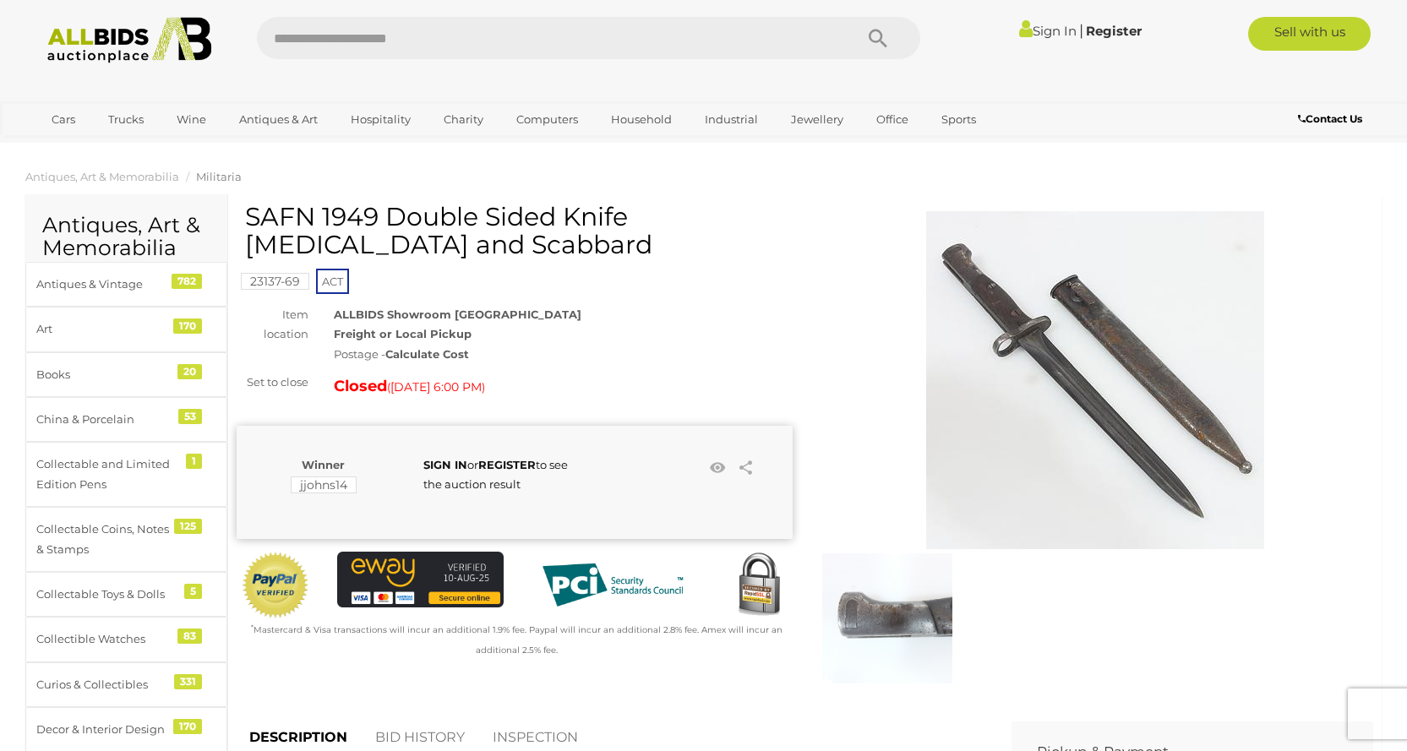
click at [1023, 336] on img at bounding box center [1095, 380] width 338 height 338
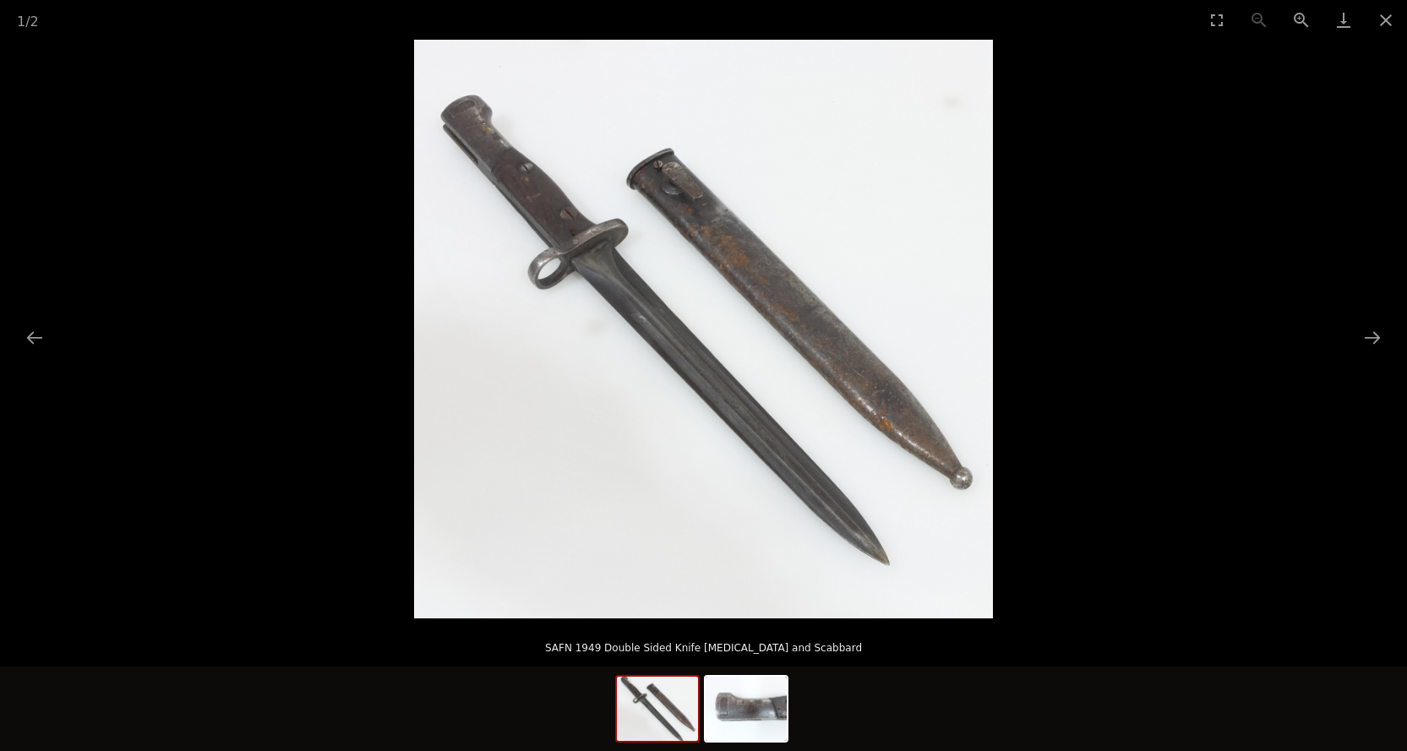
click at [558, 232] on img at bounding box center [703, 329] width 579 height 579
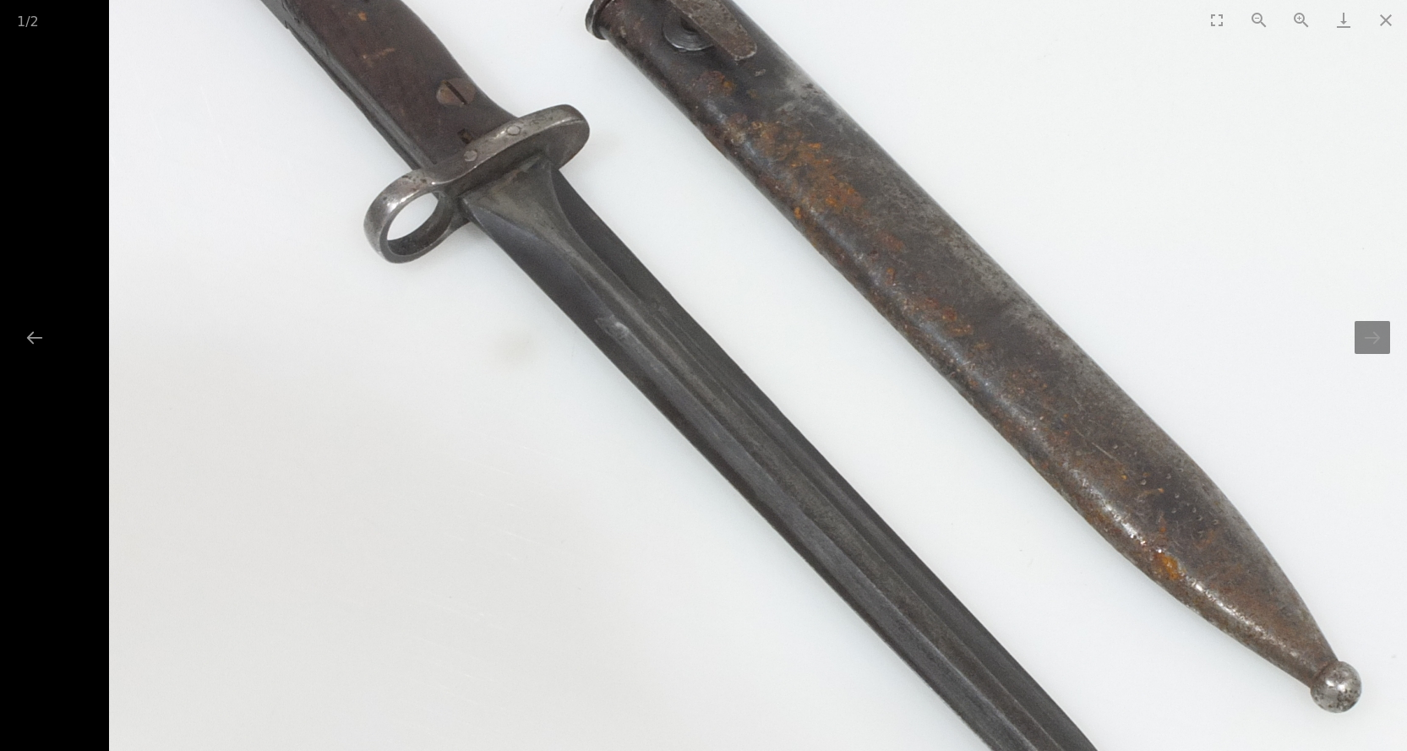
drag, startPoint x: 619, startPoint y: 432, endPoint x: 600, endPoint y: 303, distance: 130.6
click at [600, 303] on img at bounding box center [758, 352] width 1298 height 1298
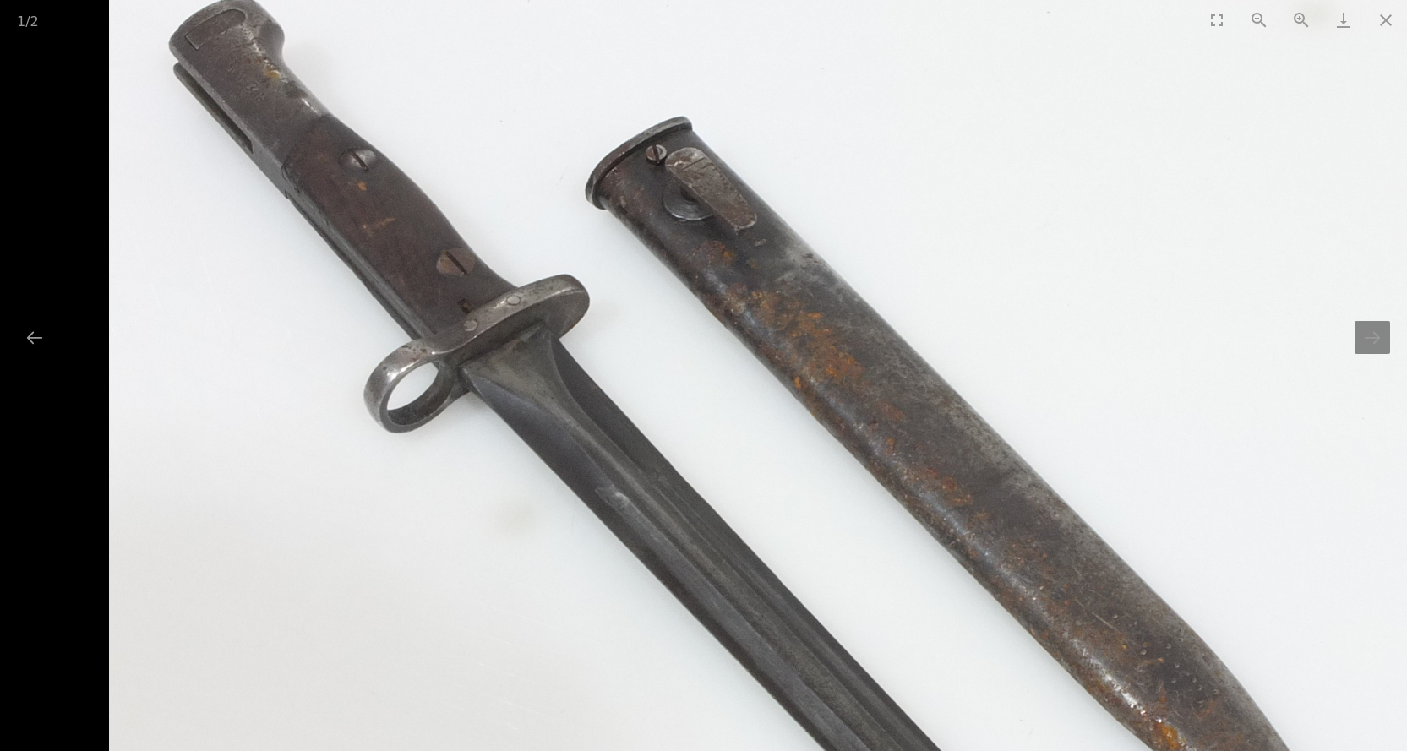
drag, startPoint x: 594, startPoint y: 267, endPoint x: 766, endPoint y: 462, distance: 259.9
click at [766, 462] on img at bounding box center [758, 522] width 1298 height 1298
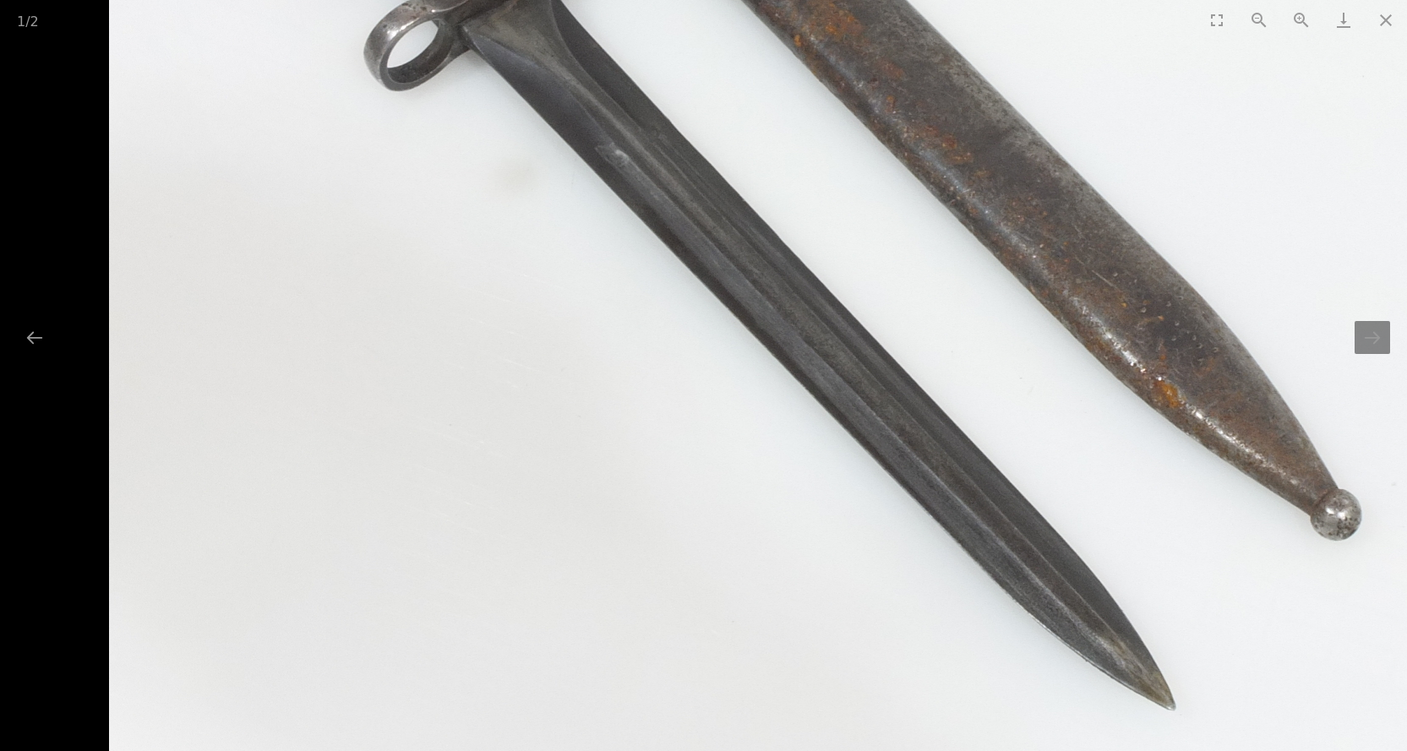
drag, startPoint x: 643, startPoint y: 434, endPoint x: 934, endPoint y: 36, distance: 492.3
click at [934, 36] on div "1 / 2 SAFN 1949 Double Sided Knife [MEDICAL_DATA] and Scabbard" at bounding box center [703, 375] width 1407 height 751
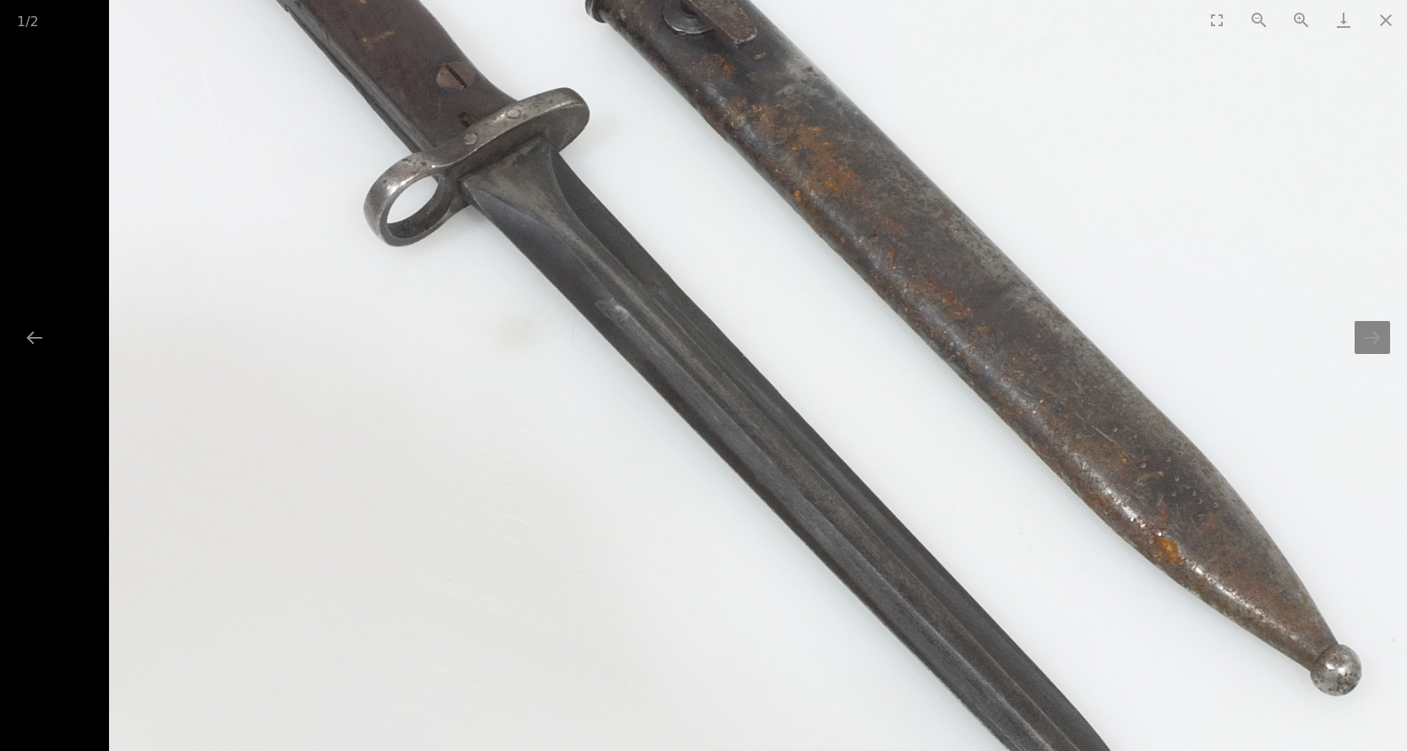
drag, startPoint x: 576, startPoint y: 120, endPoint x: 725, endPoint y: 353, distance: 276.7
click at [725, 353] on img at bounding box center [758, 335] width 1298 height 1298
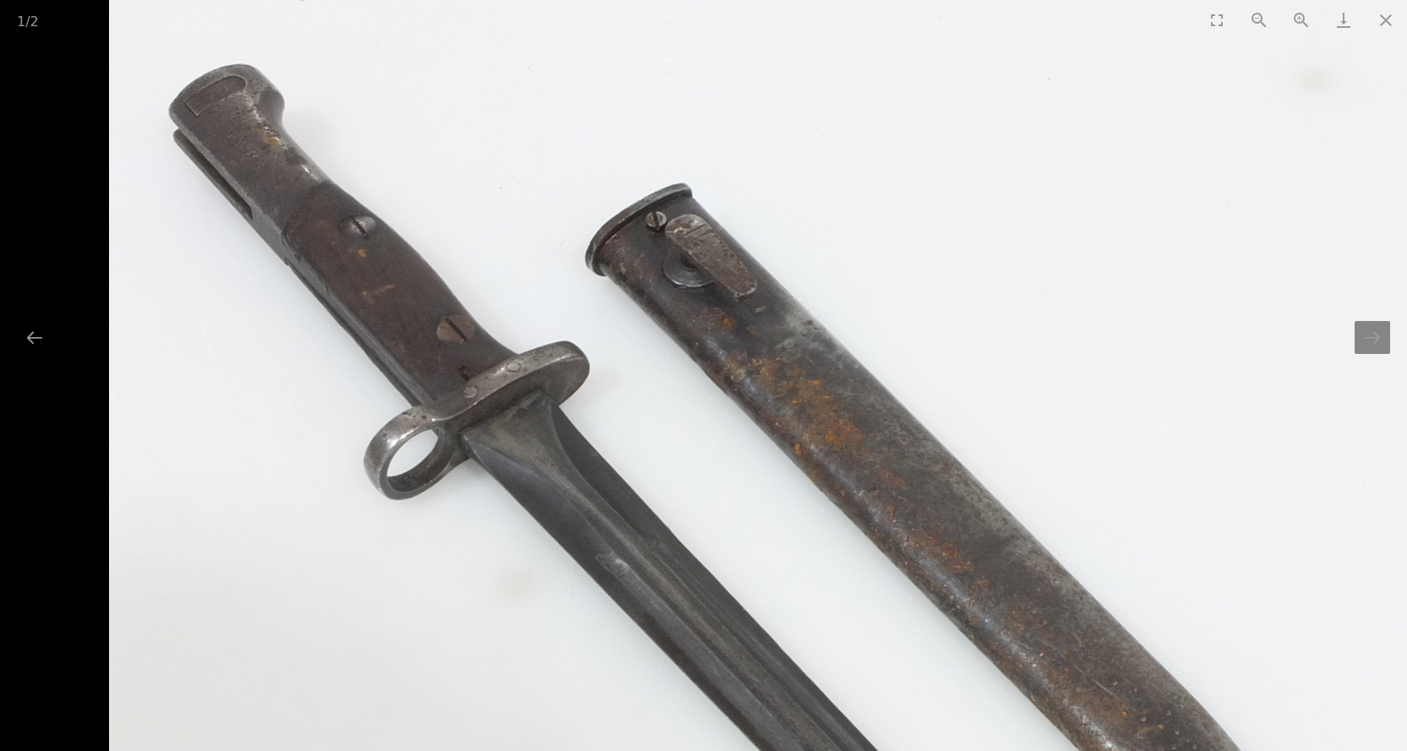
drag, startPoint x: 347, startPoint y: 128, endPoint x: 546, endPoint y: 305, distance: 266.4
click at [546, 305] on img at bounding box center [758, 589] width 1298 height 1298
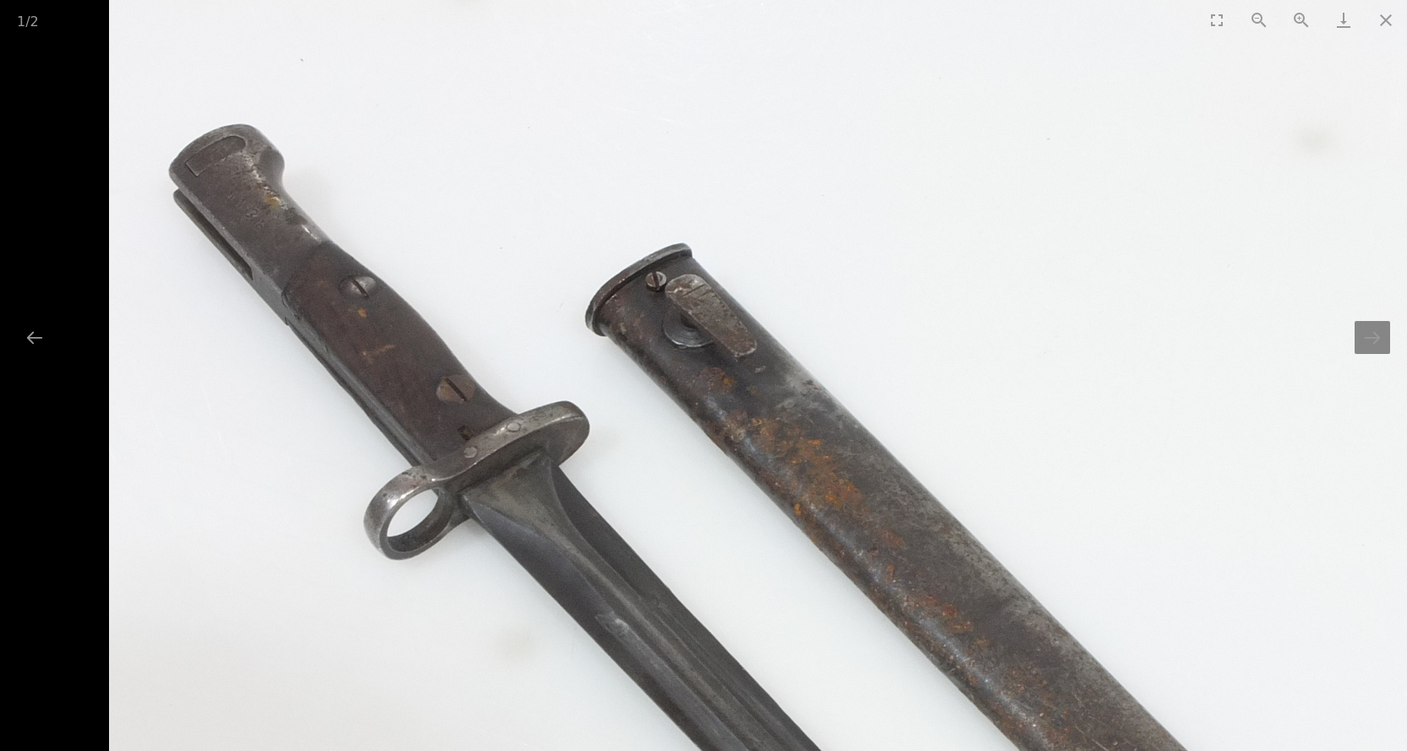
click at [247, 231] on img at bounding box center [758, 649] width 1298 height 1298
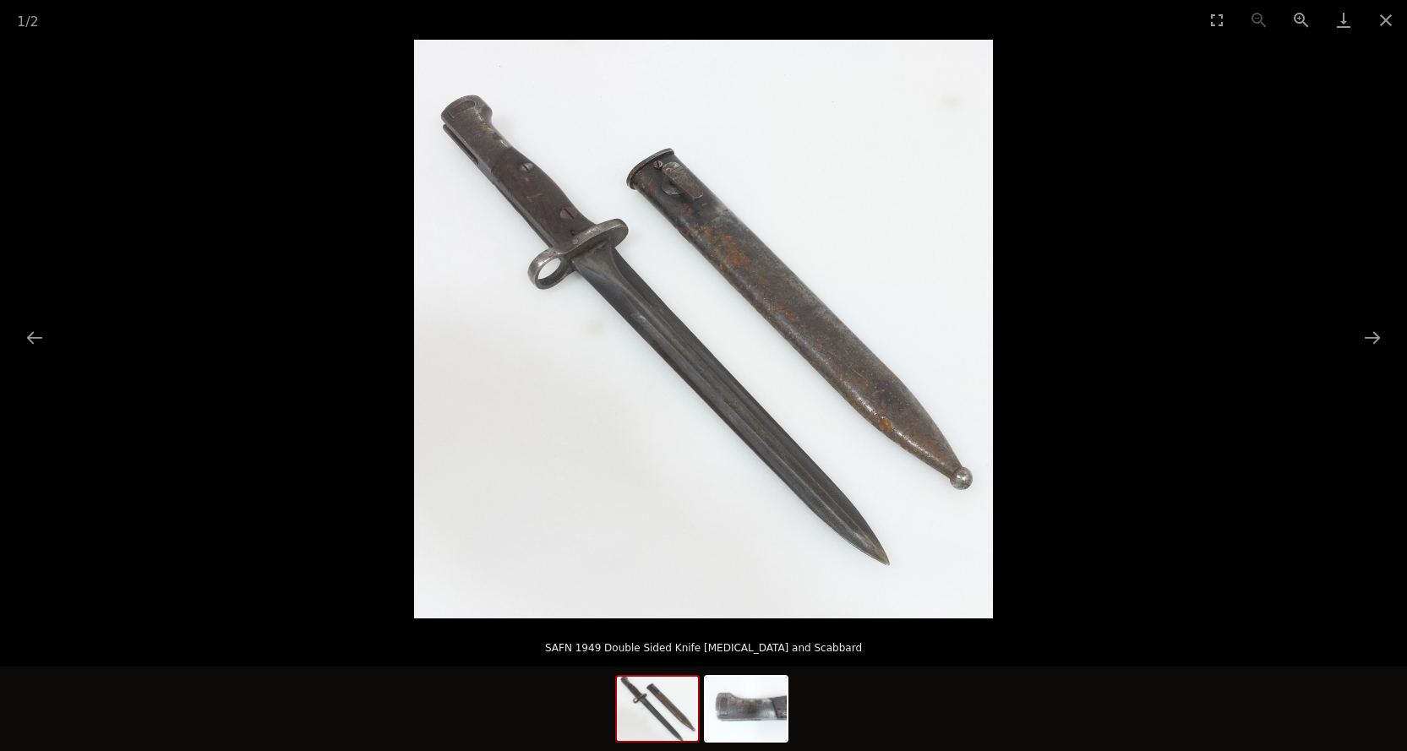
click at [518, 168] on img at bounding box center [703, 329] width 579 height 579
click at [497, 155] on img at bounding box center [703, 329] width 579 height 579
click at [498, 168] on img at bounding box center [703, 329] width 579 height 579
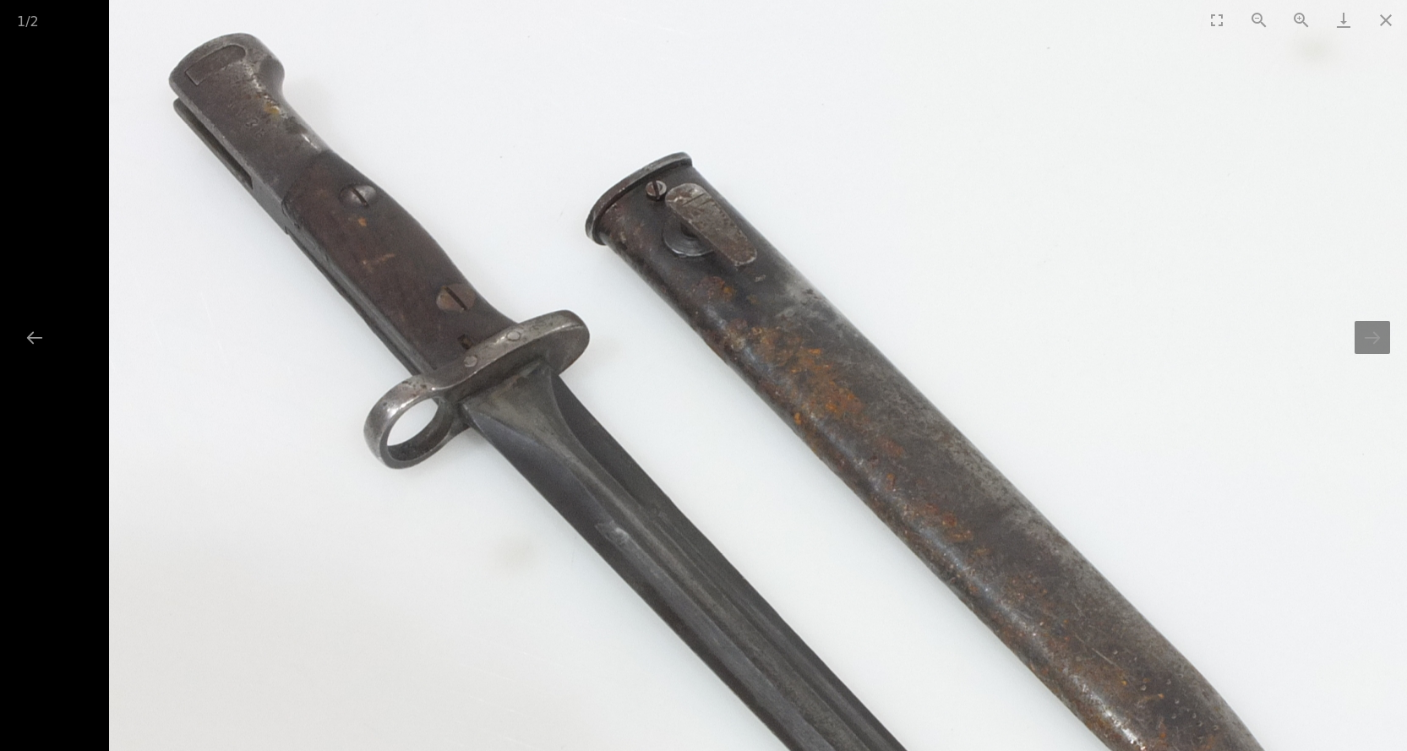
click at [252, 148] on img at bounding box center [758, 558] width 1298 height 1298
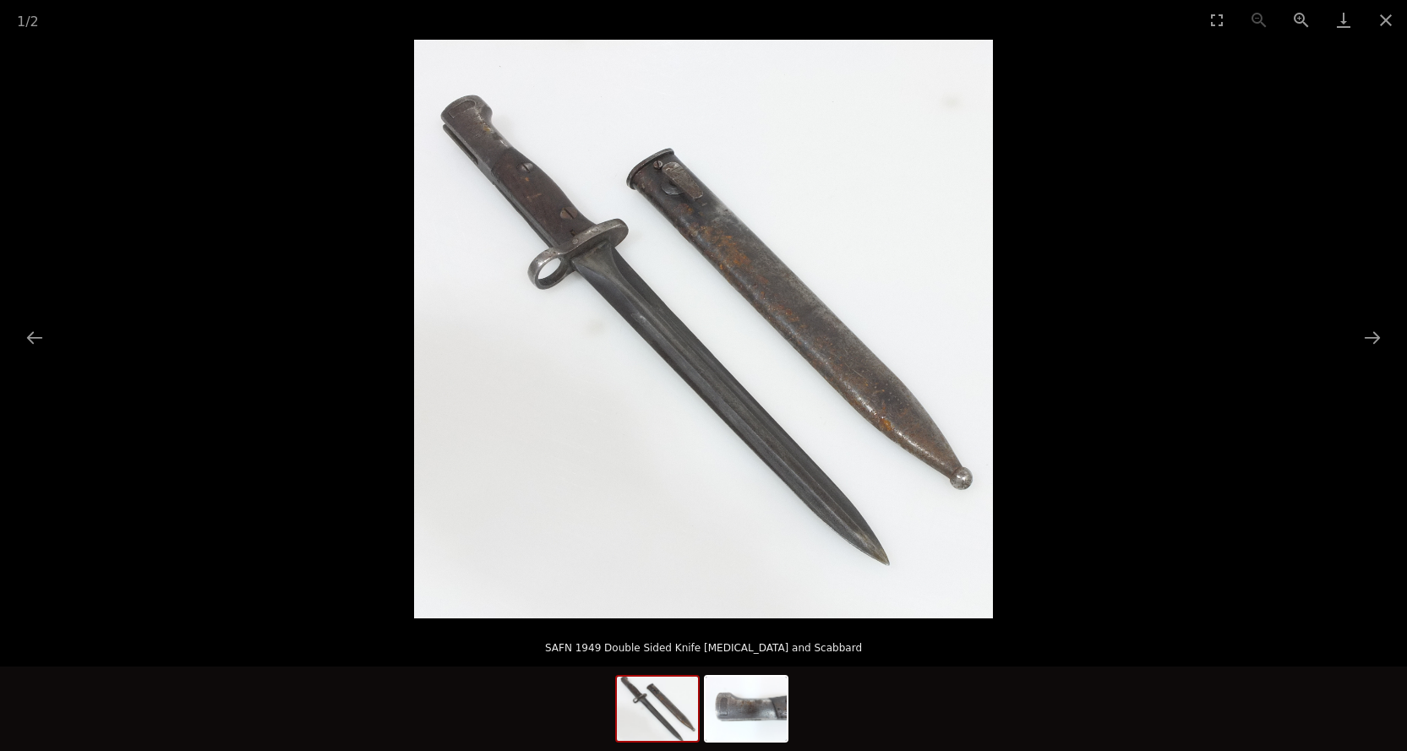
click at [482, 124] on img at bounding box center [703, 329] width 579 height 579
click at [1367, 341] on button "Next slide" at bounding box center [1372, 337] width 35 height 33
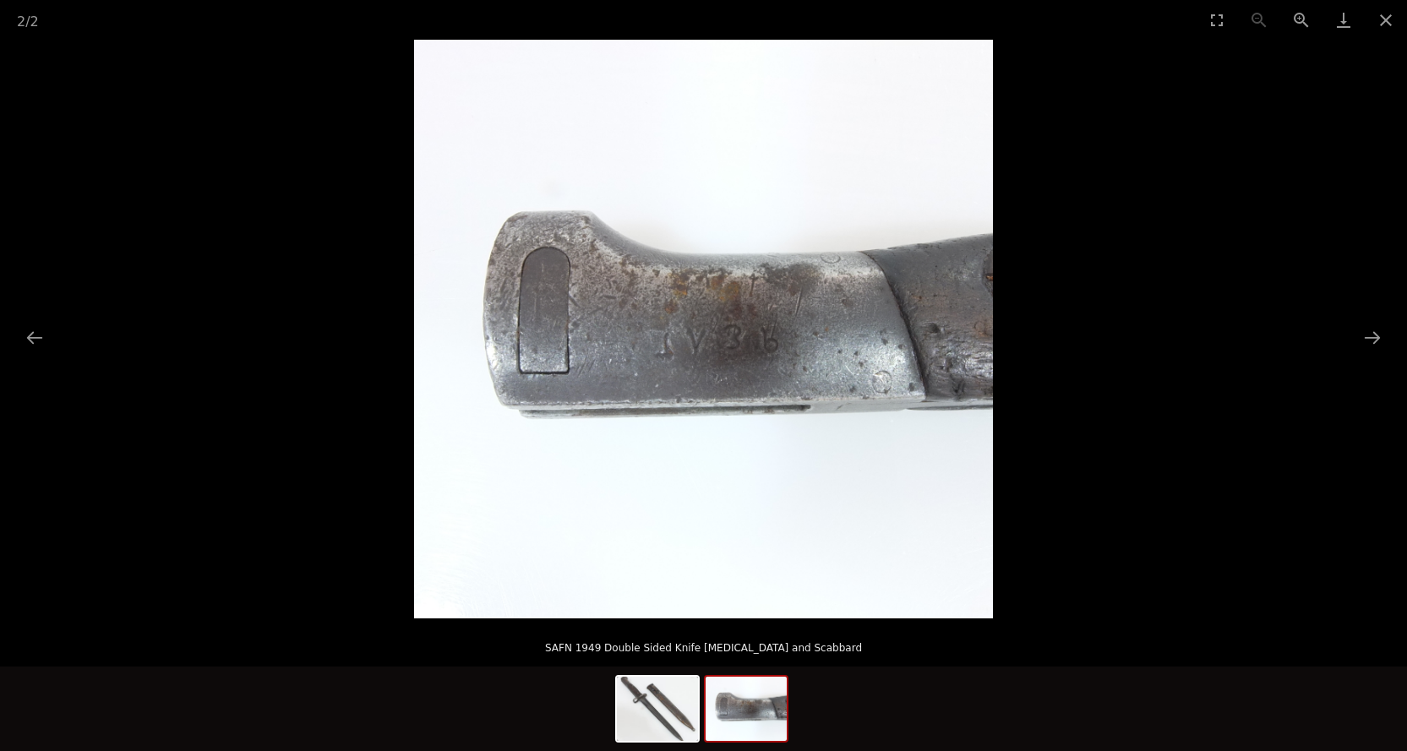
click at [761, 358] on img at bounding box center [703, 329] width 579 height 579
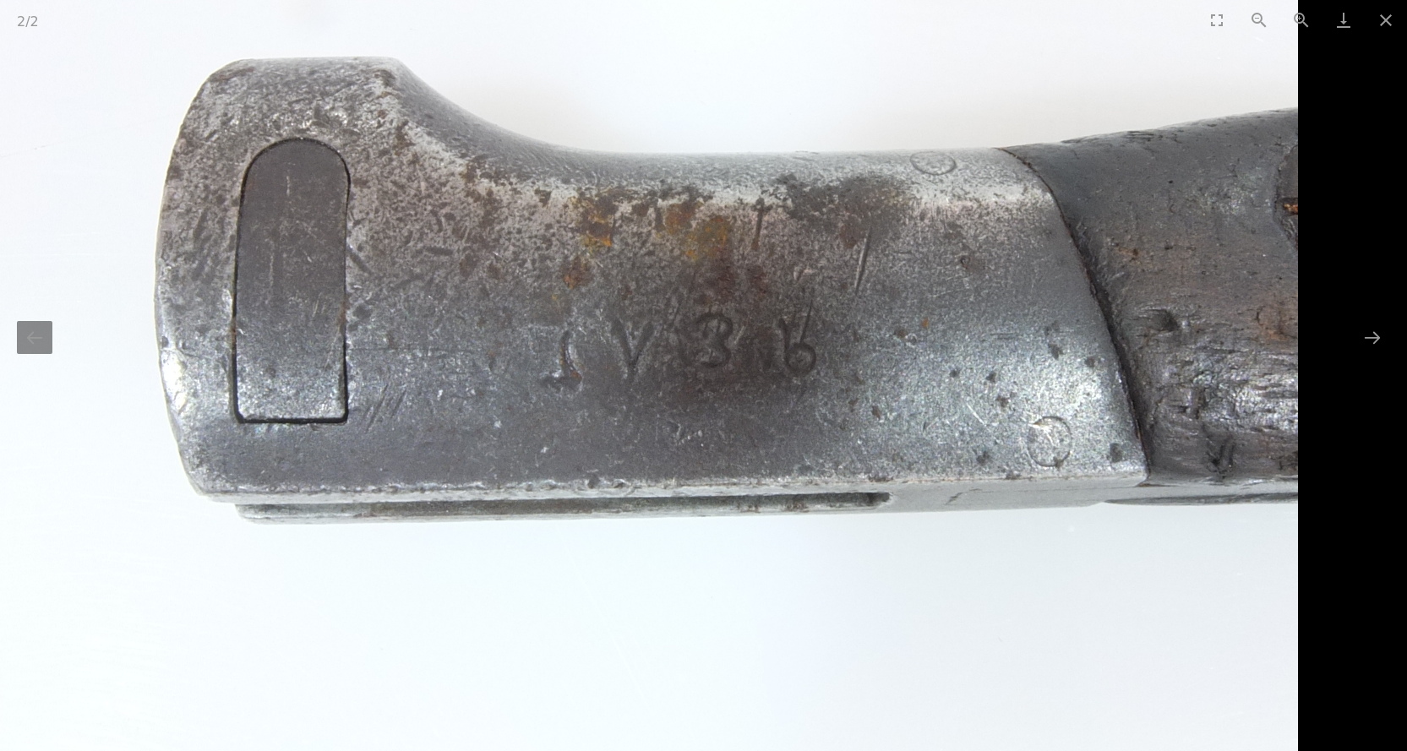
scroll to position [254, 0]
click at [1369, 336] on button "Next slide" at bounding box center [1372, 337] width 35 height 33
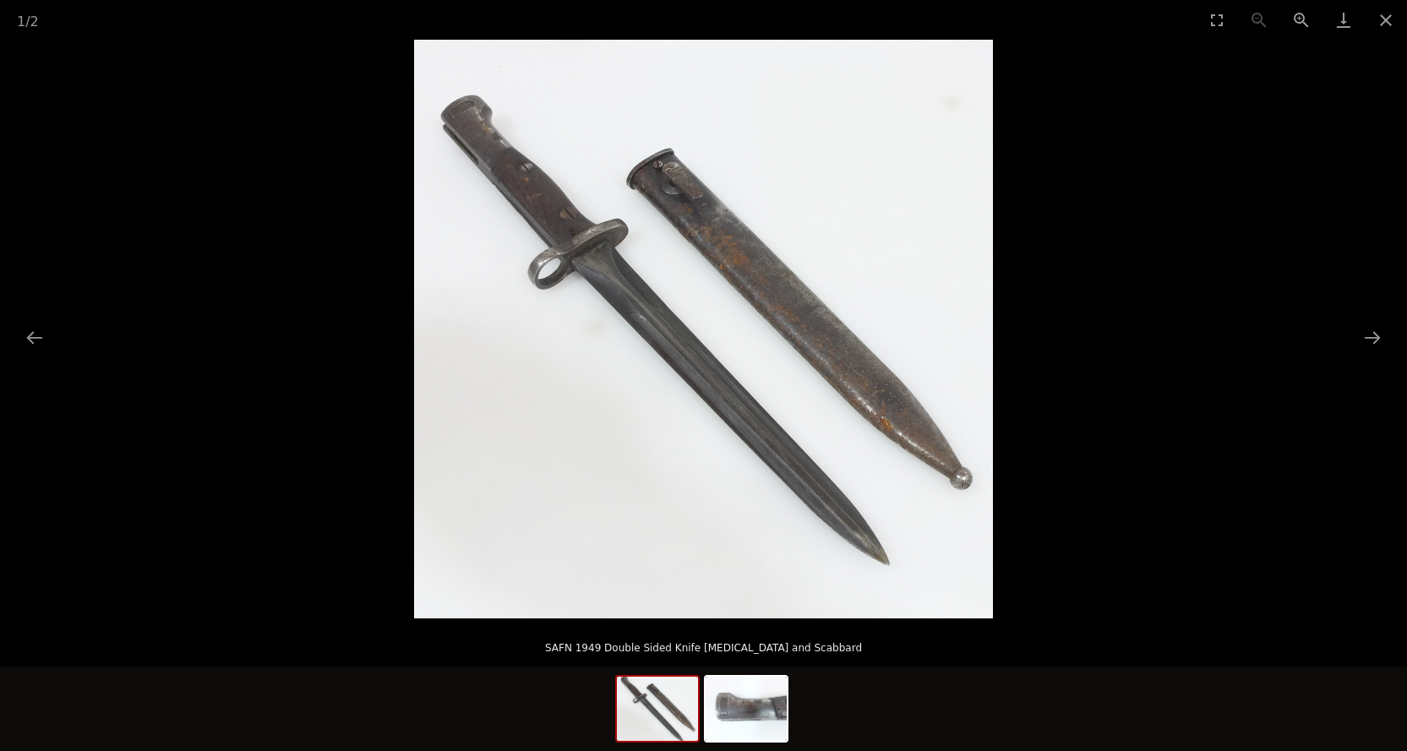
click at [573, 235] on img at bounding box center [703, 329] width 579 height 579
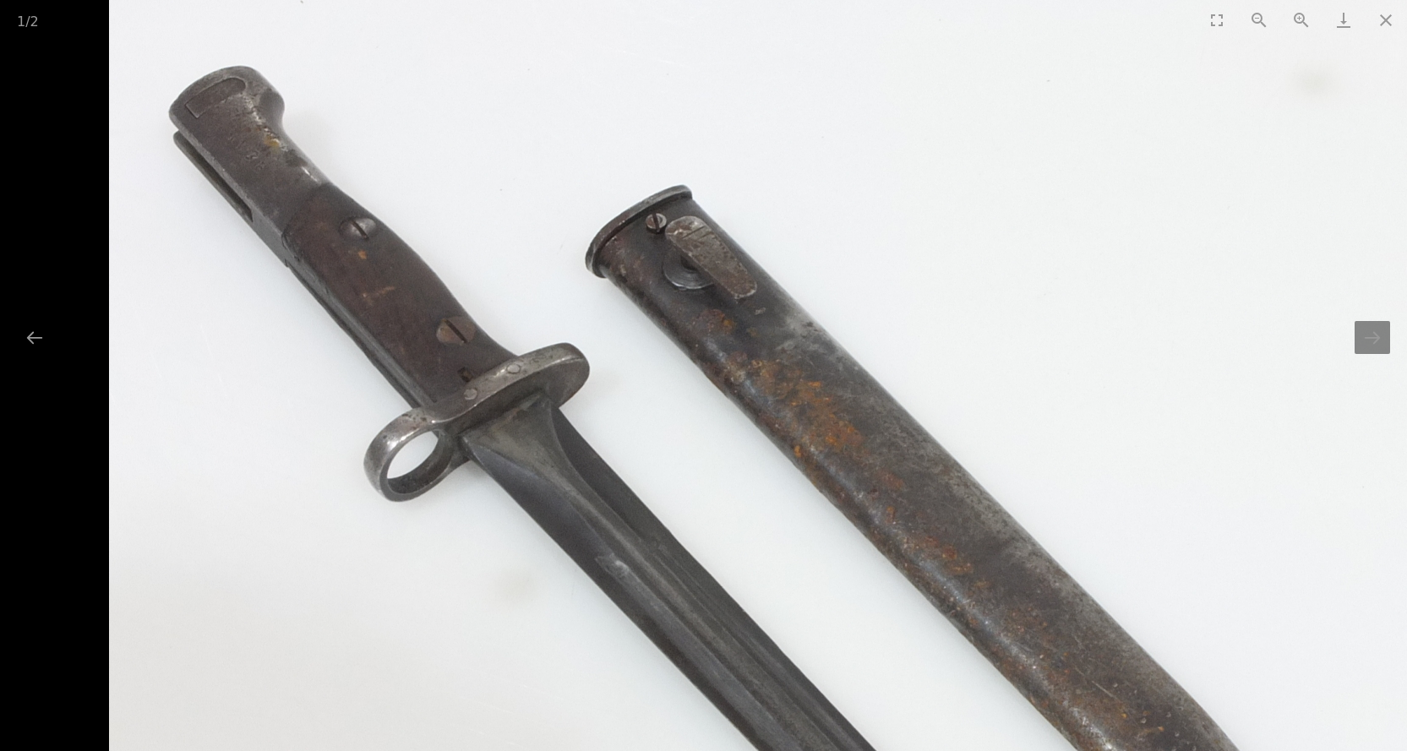
drag, startPoint x: 414, startPoint y: 203, endPoint x: 517, endPoint y: 319, distance: 155.0
click at [517, 319] on img at bounding box center [758, 591] width 1298 height 1298
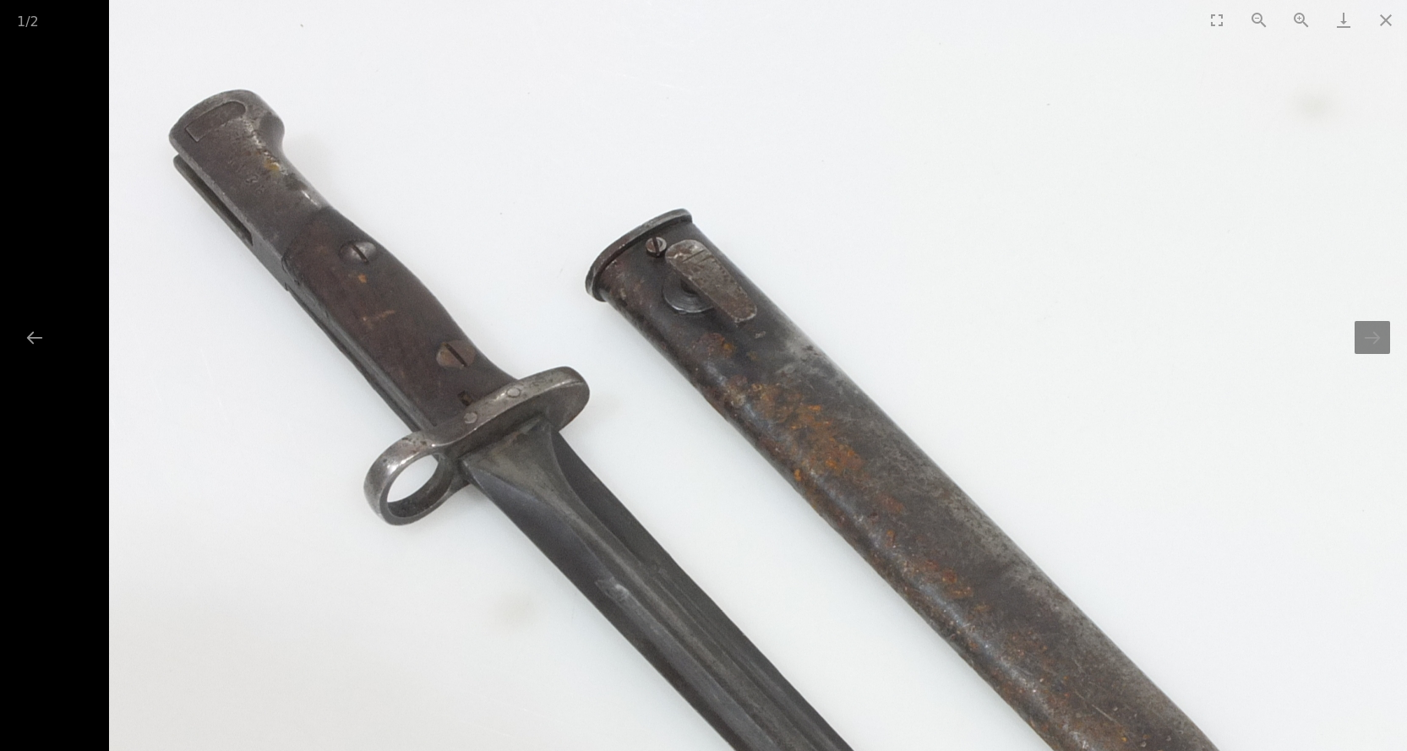
click at [441, 407] on img at bounding box center [758, 614] width 1298 height 1298
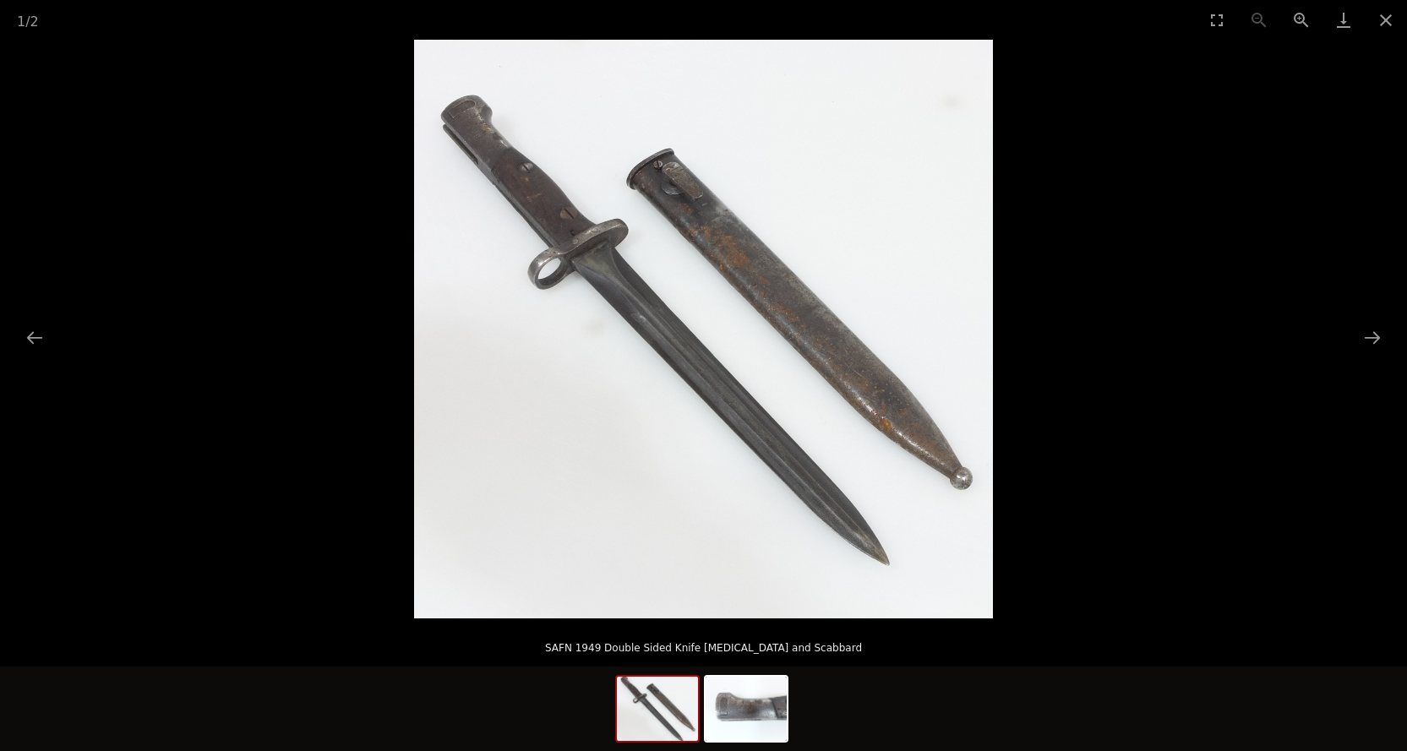
click at [553, 199] on img at bounding box center [703, 329] width 579 height 579
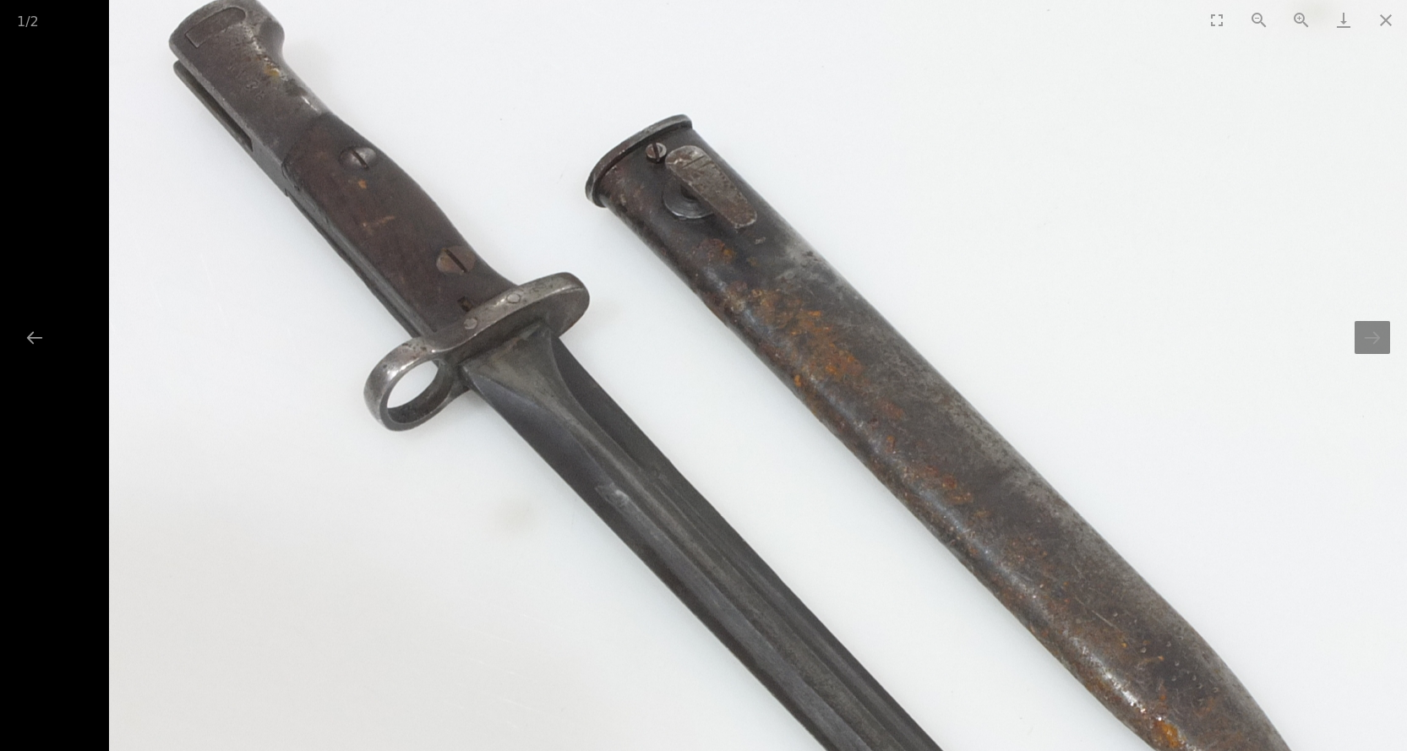
click at [553, 199] on img at bounding box center [758, 521] width 1298 height 1298
click at [1370, 352] on button "Next slide" at bounding box center [1372, 337] width 35 height 33
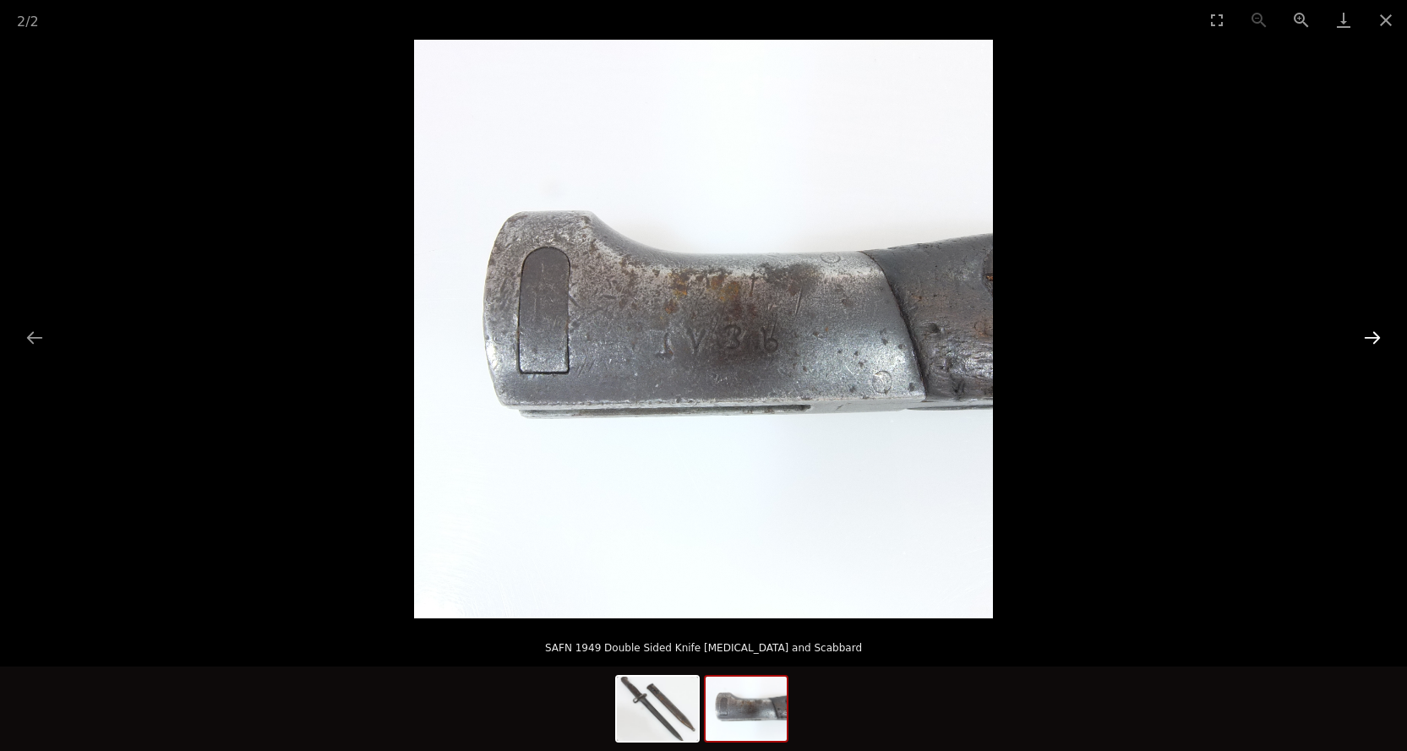
click at [1370, 338] on button "Next slide" at bounding box center [1372, 337] width 35 height 33
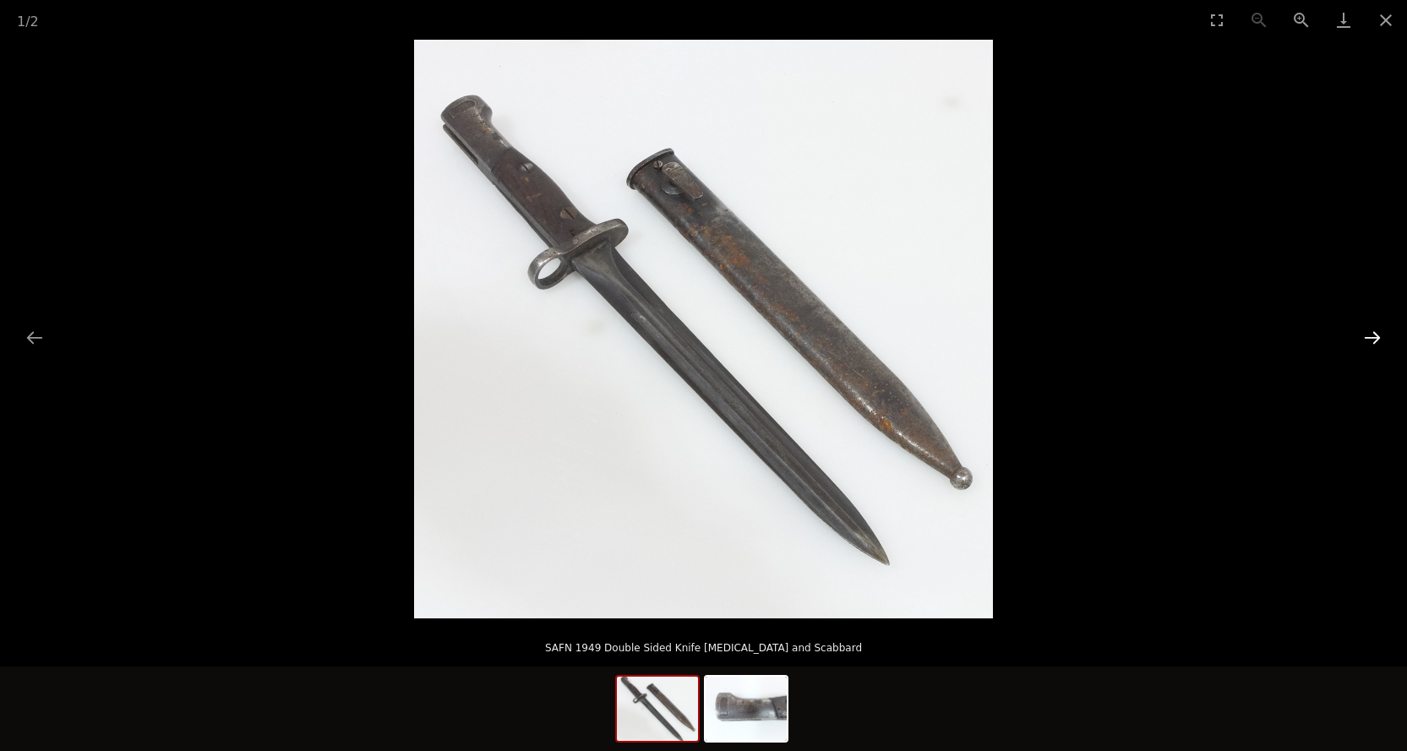
click at [1370, 338] on button "Next slide" at bounding box center [1372, 337] width 35 height 33
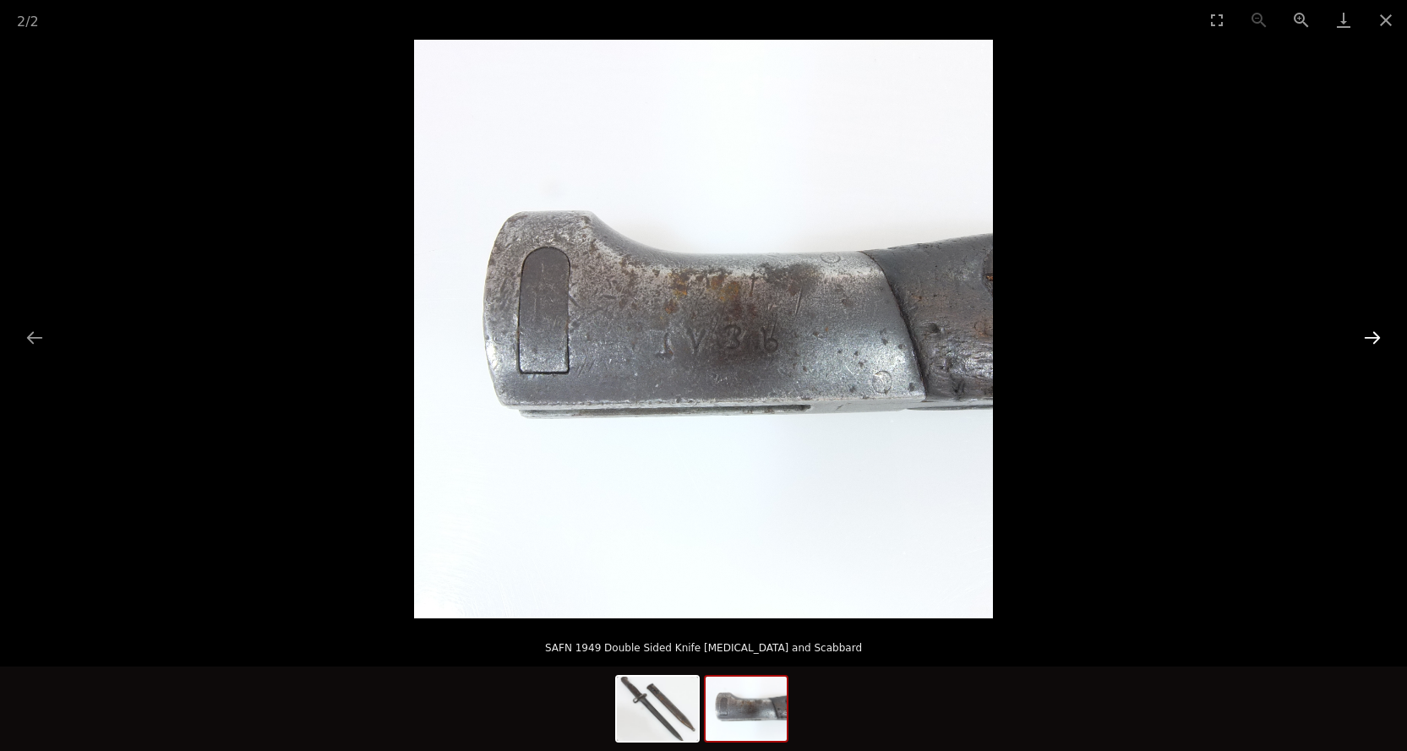
click at [1370, 338] on button "Next slide" at bounding box center [1372, 337] width 35 height 33
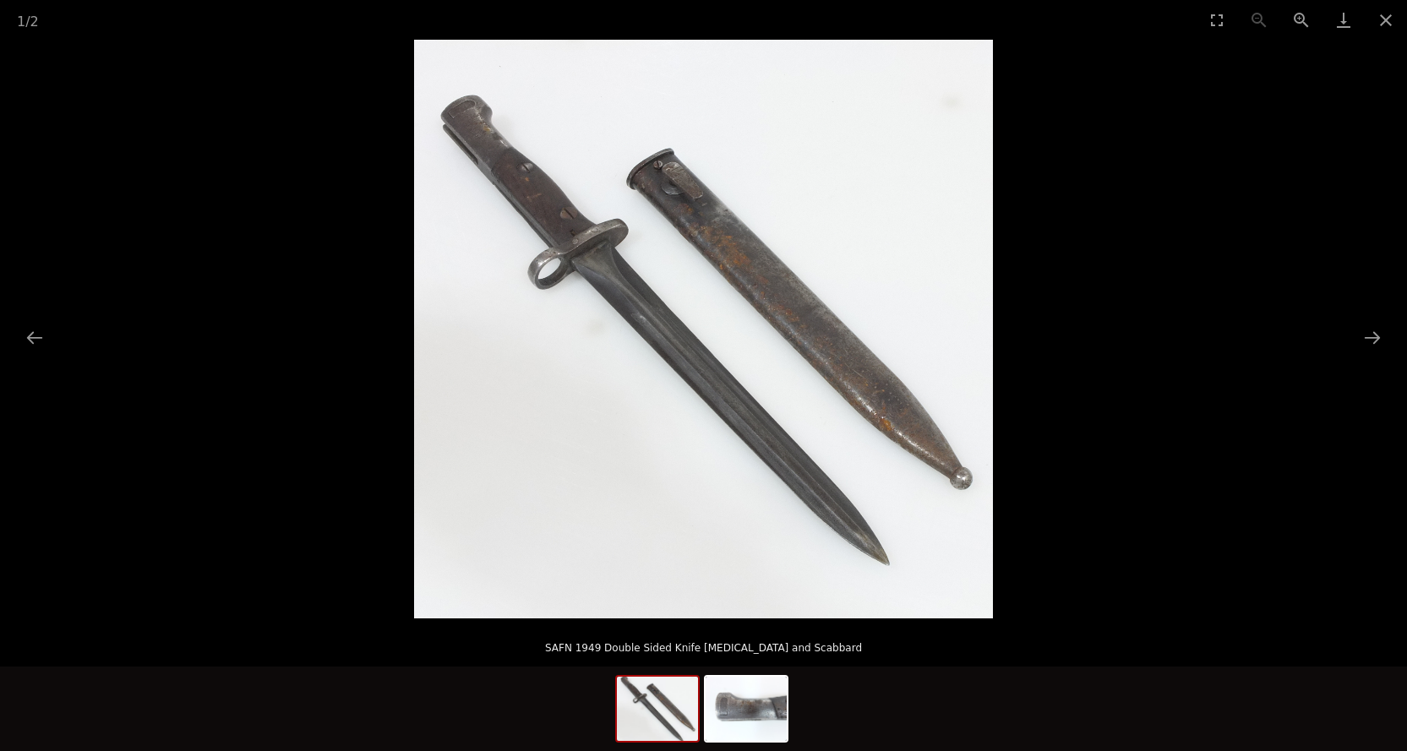
click at [534, 210] on img at bounding box center [703, 329] width 579 height 579
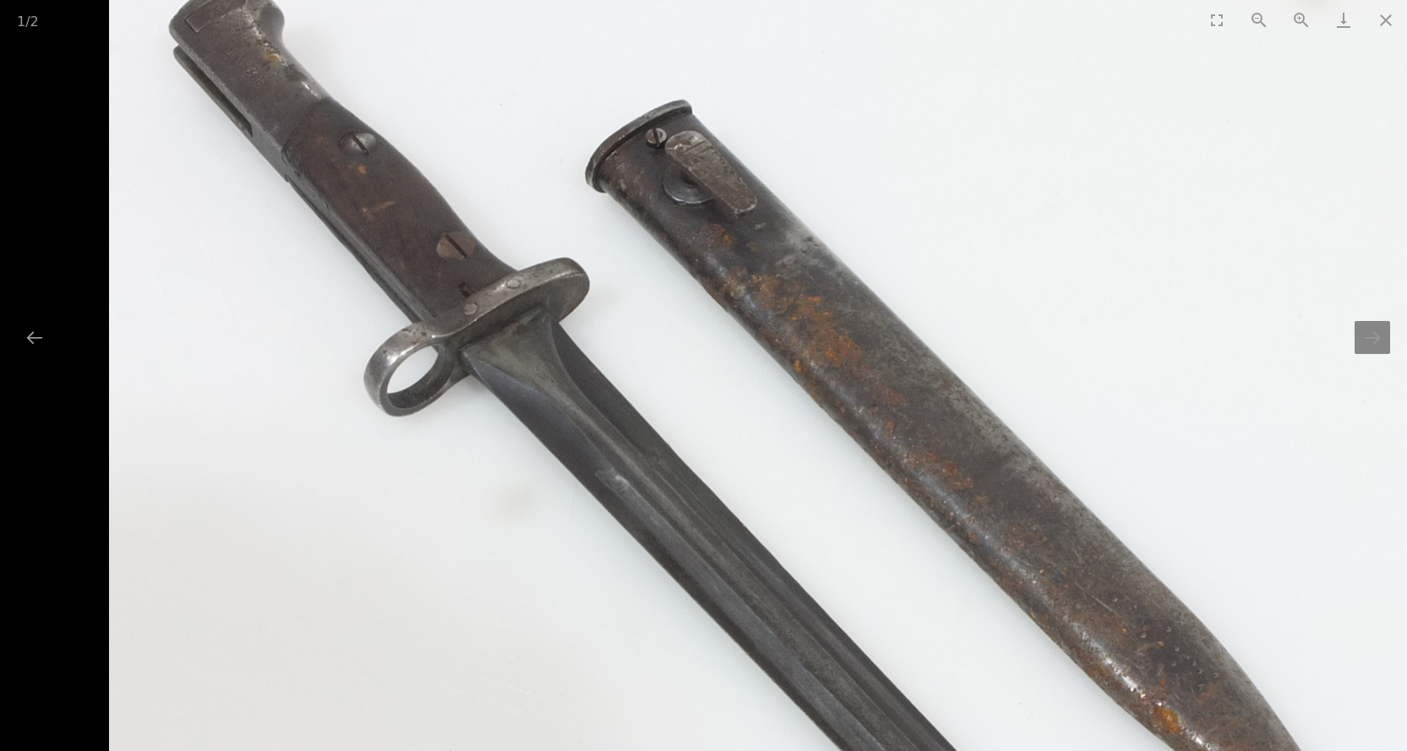
click at [386, 228] on img at bounding box center [758, 505] width 1298 height 1298
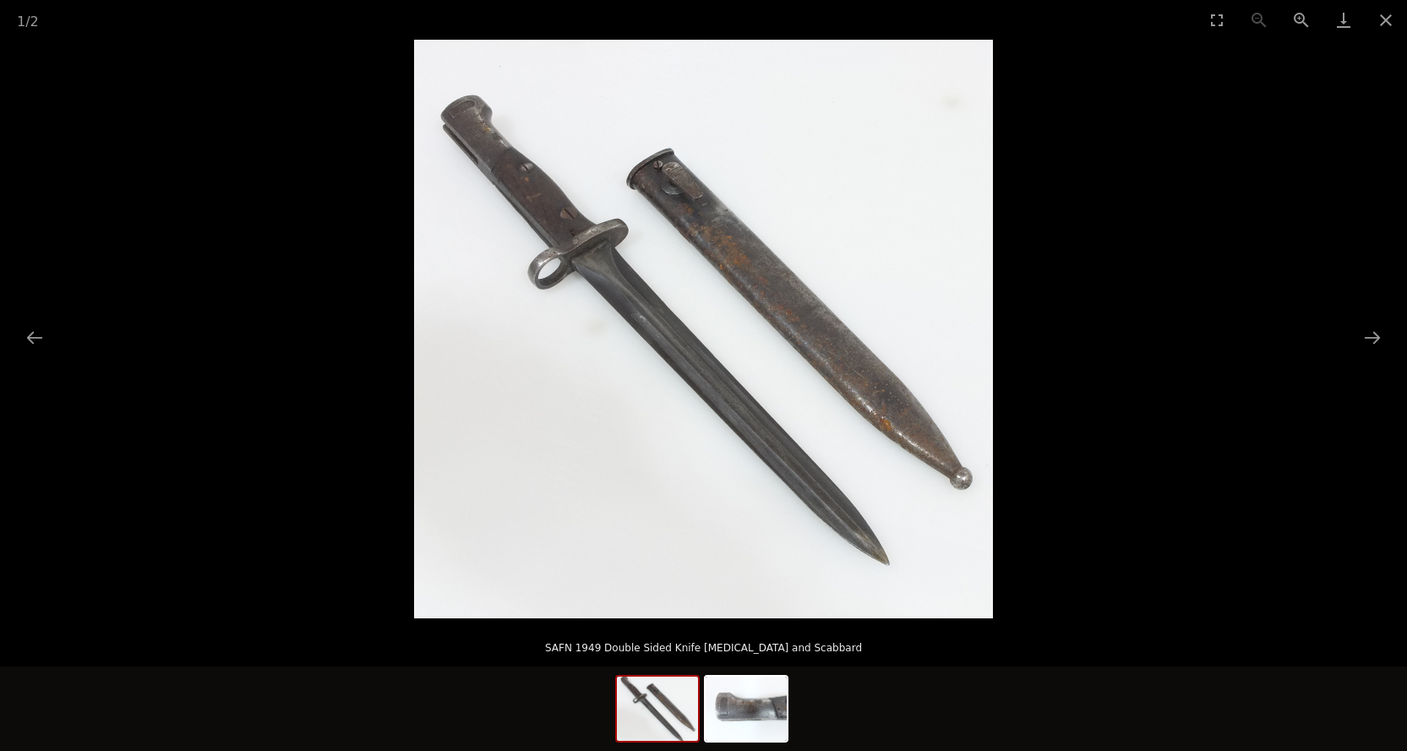
click at [529, 184] on img at bounding box center [703, 329] width 579 height 579
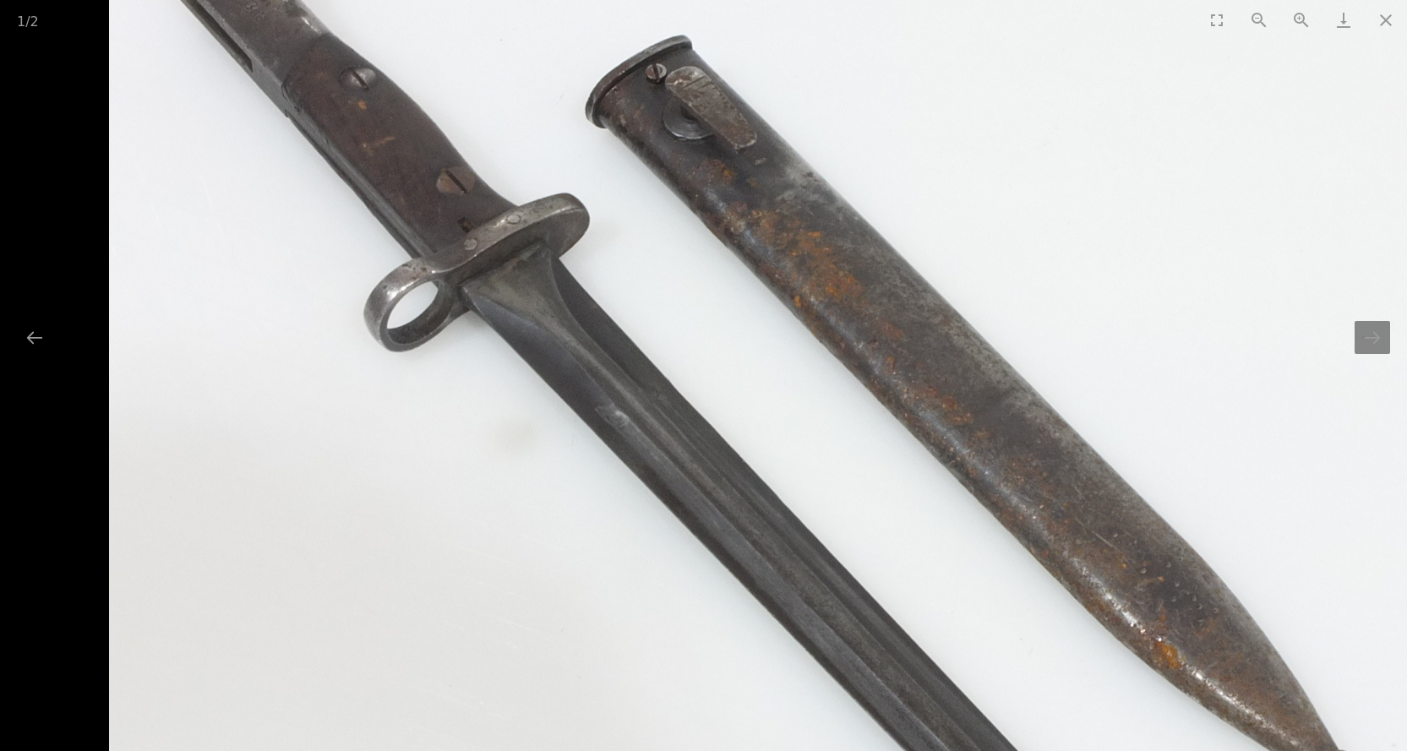
drag, startPoint x: 538, startPoint y: 422, endPoint x: 609, endPoint y: 325, distance: 119.9
click at [609, 325] on img at bounding box center [758, 441] width 1298 height 1298
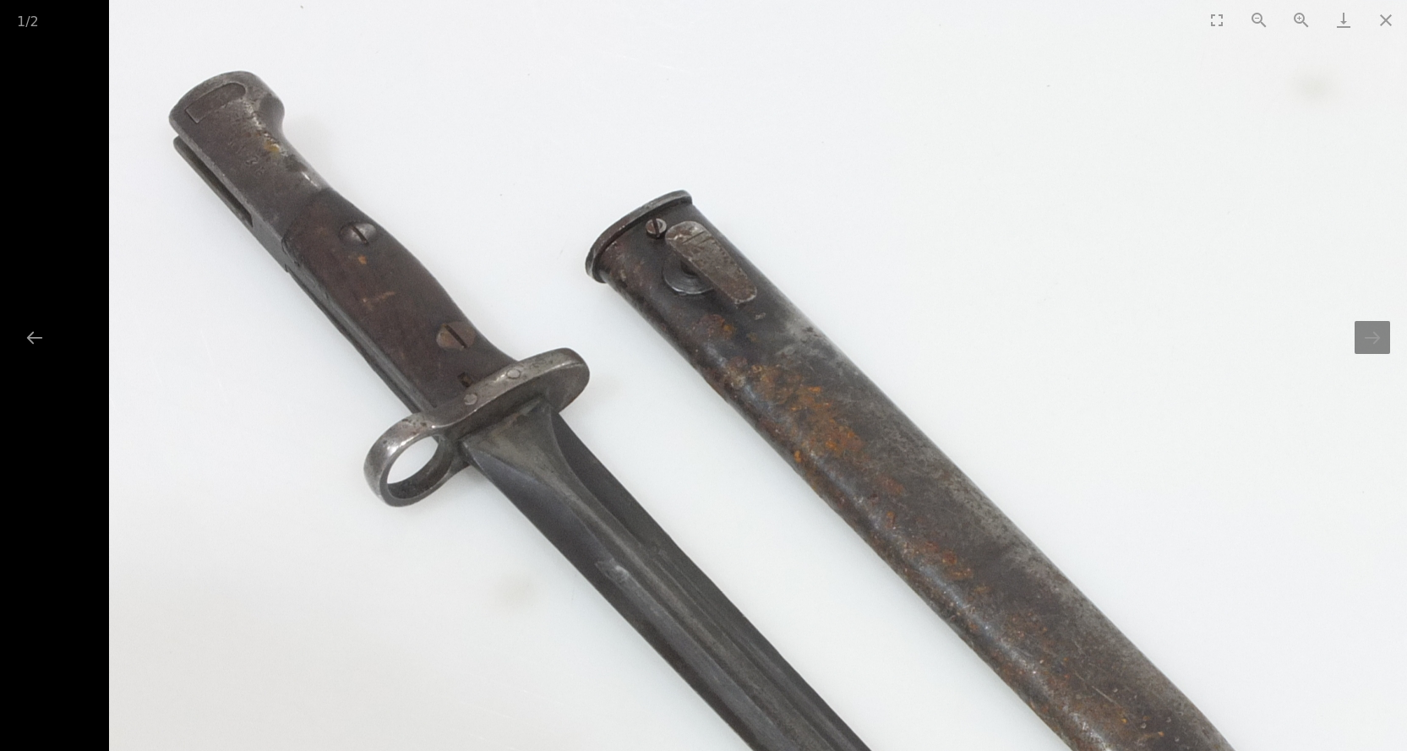
drag, startPoint x: 400, startPoint y: 168, endPoint x: 482, endPoint y: 335, distance: 185.6
click at [482, 335] on img at bounding box center [758, 596] width 1298 height 1298
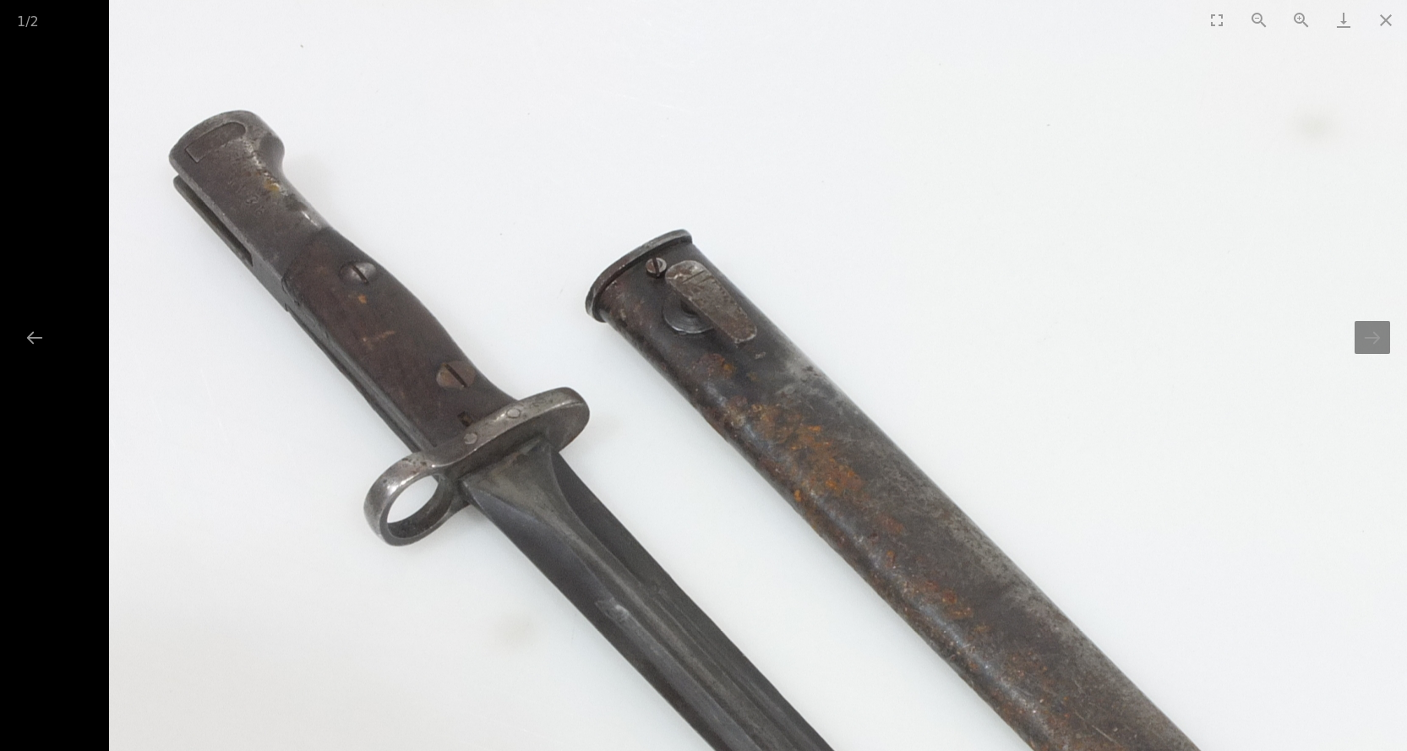
scroll to position [1486, 0]
click at [1371, 345] on button "Next slide" at bounding box center [1372, 337] width 35 height 33
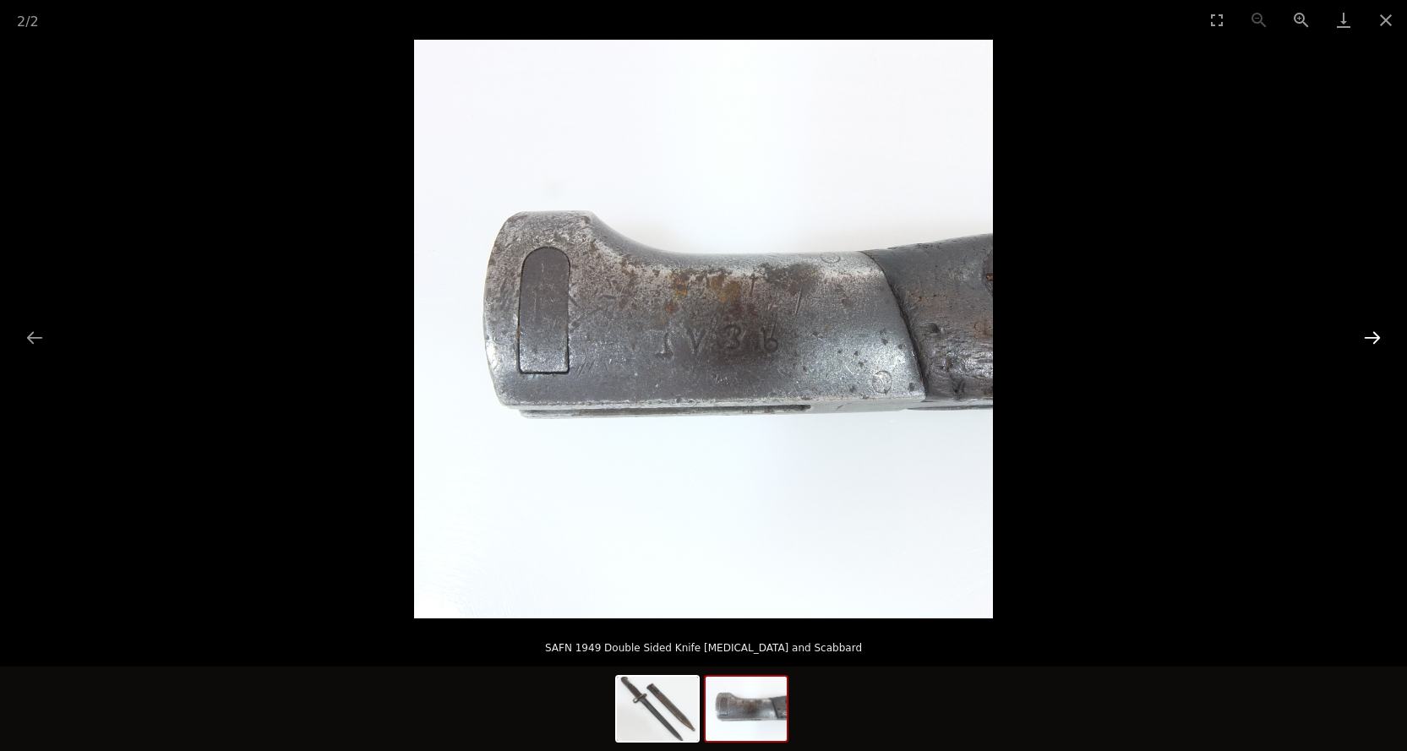
click at [1373, 337] on button "Next slide" at bounding box center [1372, 337] width 35 height 33
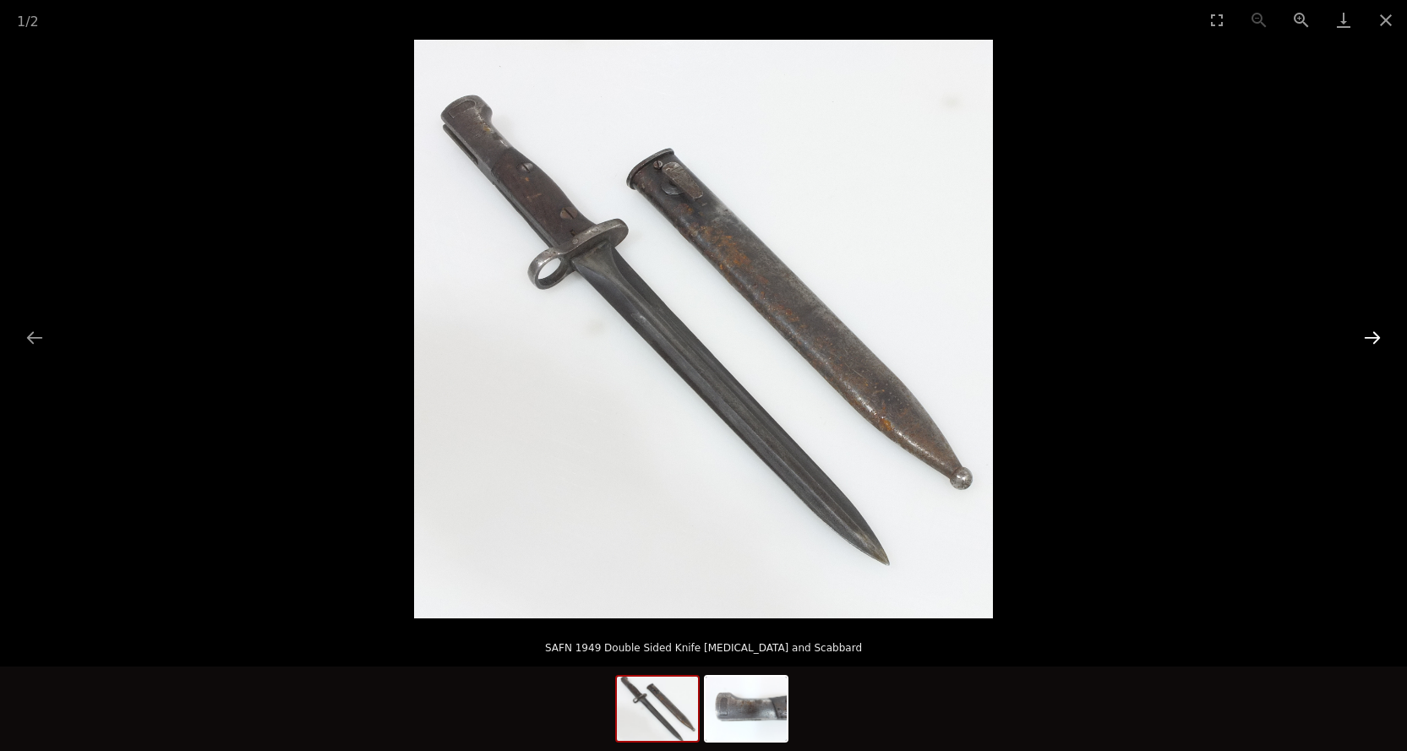
click at [1373, 337] on button "Next slide" at bounding box center [1372, 337] width 35 height 33
